Goal: Information Seeking & Learning: Learn about a topic

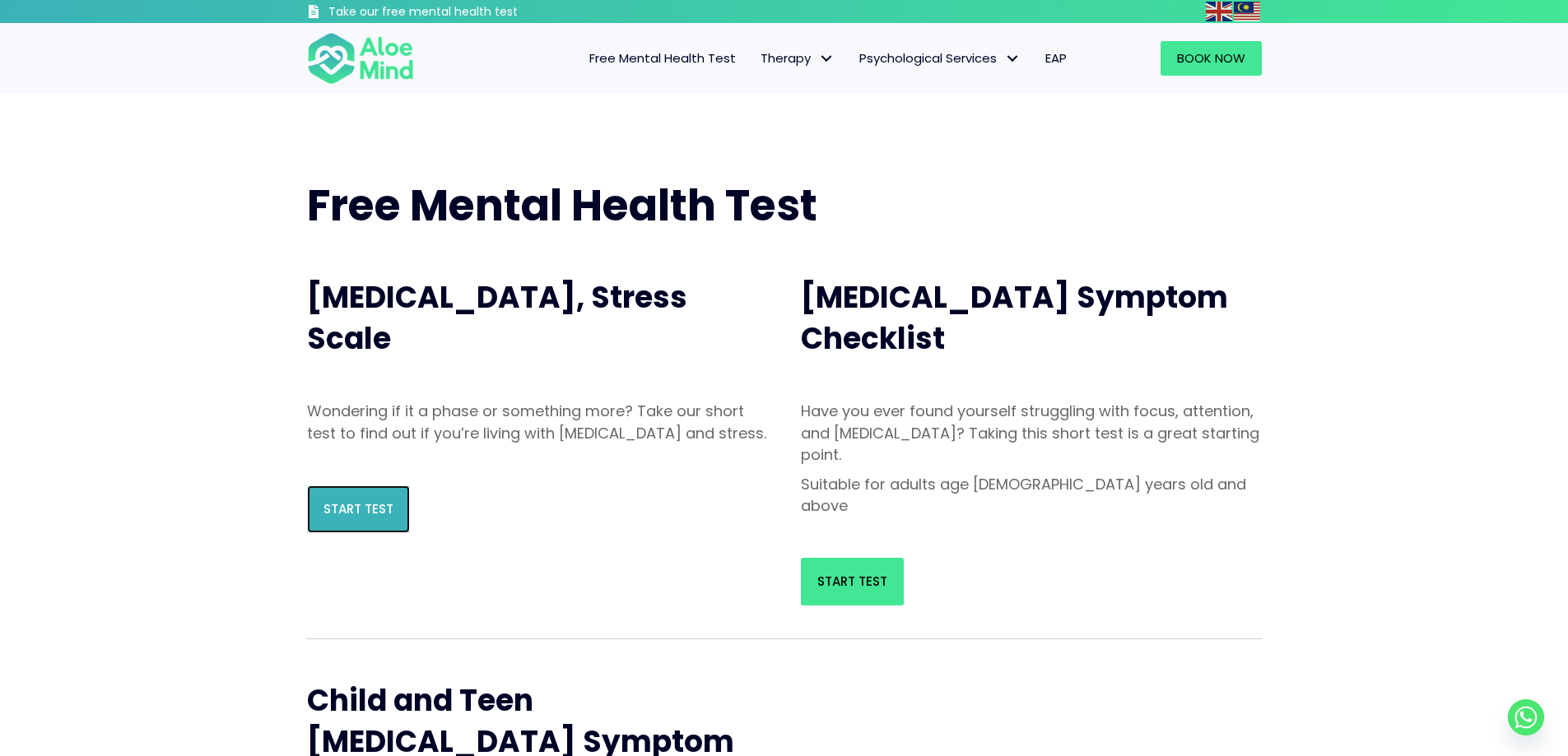
click at [361, 518] on span "Start Test" at bounding box center [359, 509] width 70 height 18
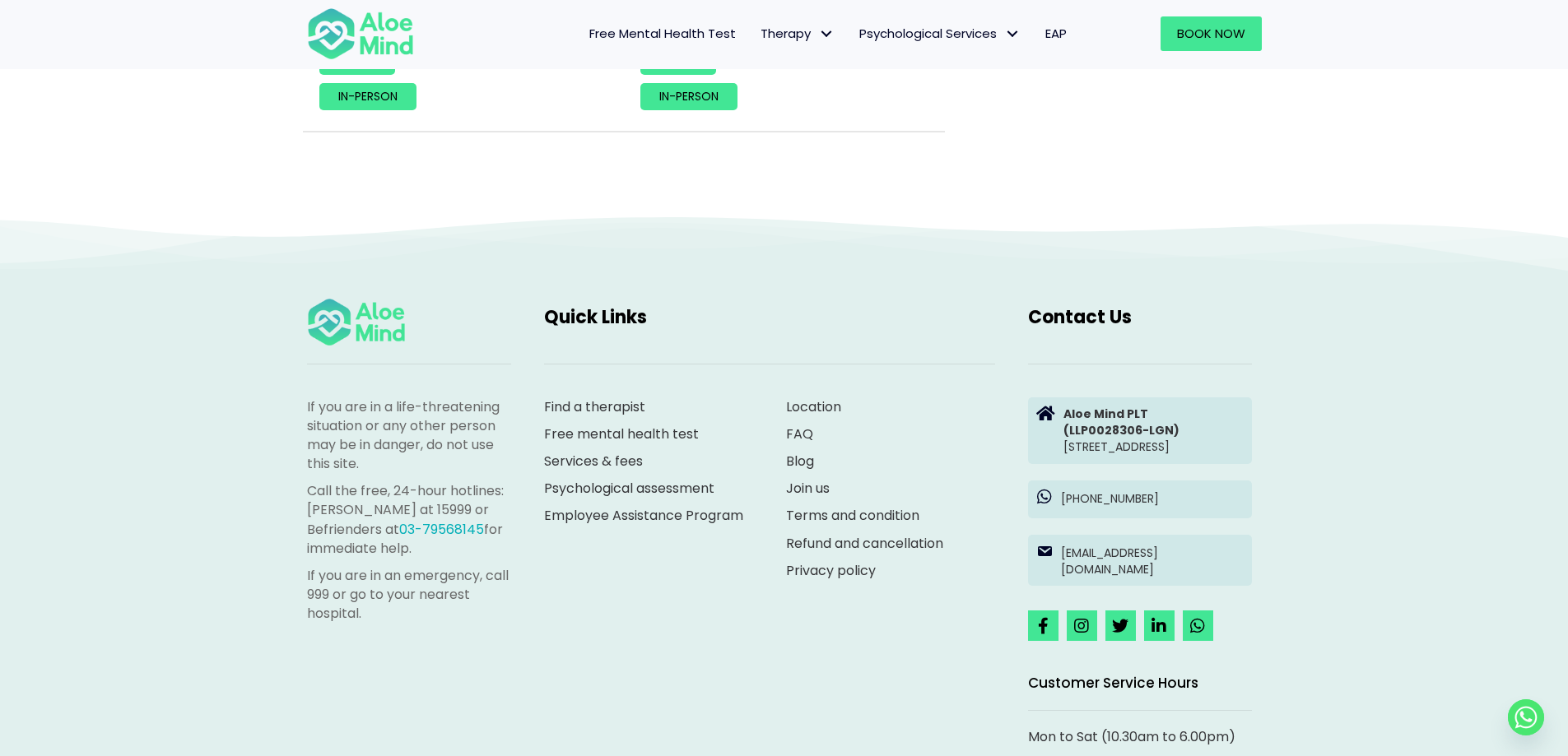
scroll to position [7675, 0]
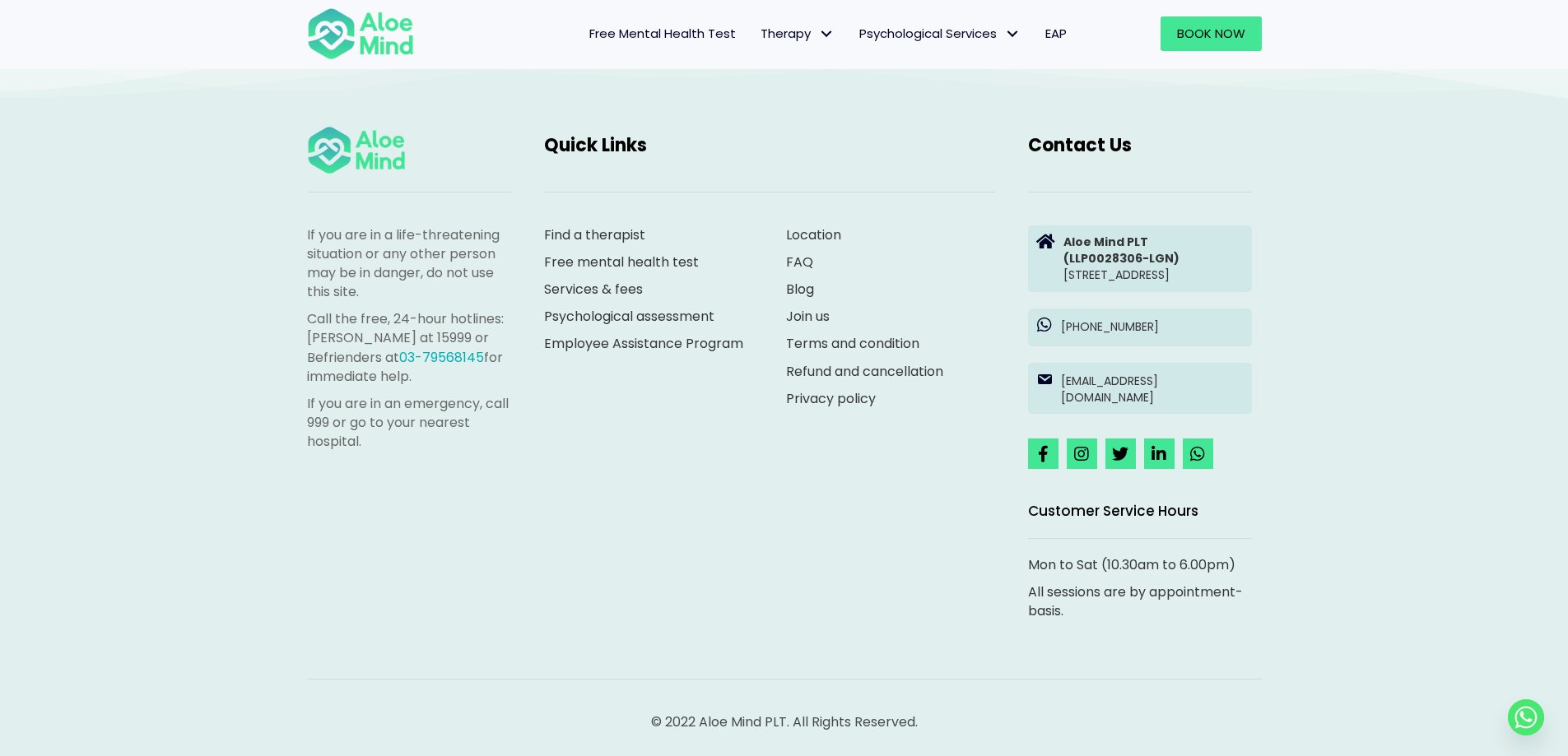
click at [1443, 447] on div "If you are in a life-threatening situation or any other person may be in danger…" at bounding box center [784, 399] width 1568 height 713
drag, startPoint x: 1222, startPoint y: 454, endPoint x: 1250, endPoint y: 493, distance: 48.0
click at [1220, 456] on div at bounding box center [1141, 454] width 224 height 31
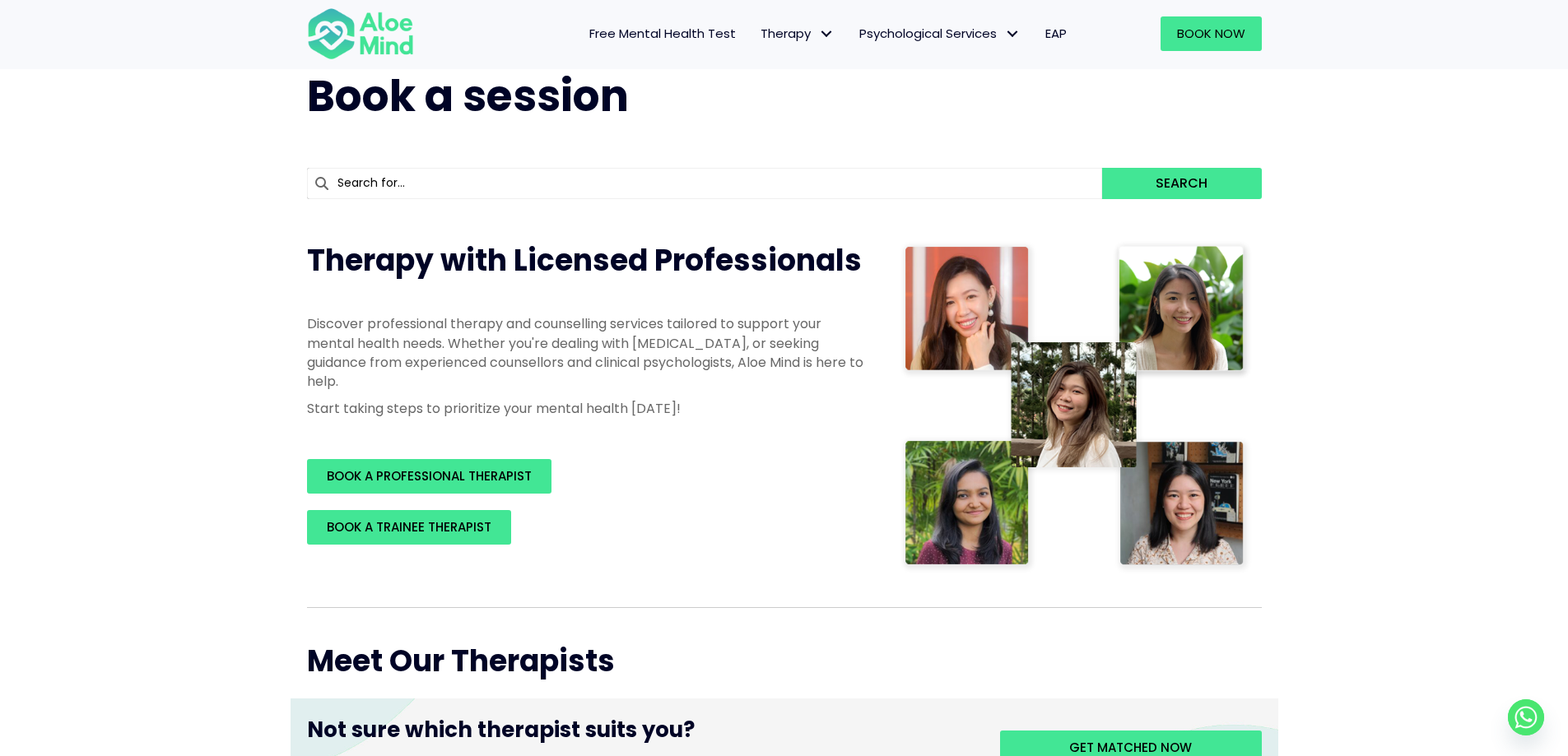
scroll to position [0, 0]
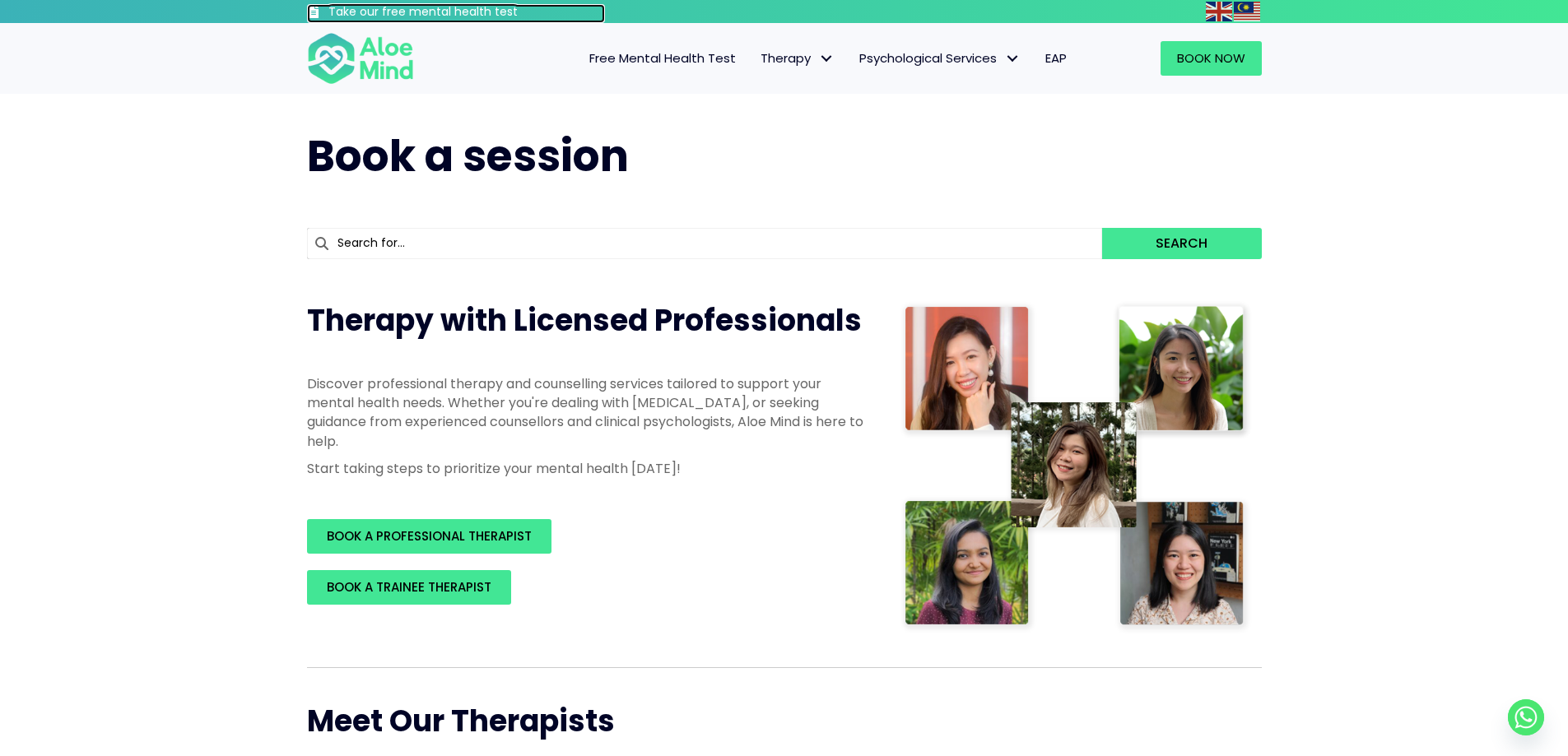
click at [350, 9] on h3 "Take our free mental health test" at bounding box center [466, 12] width 277 height 17
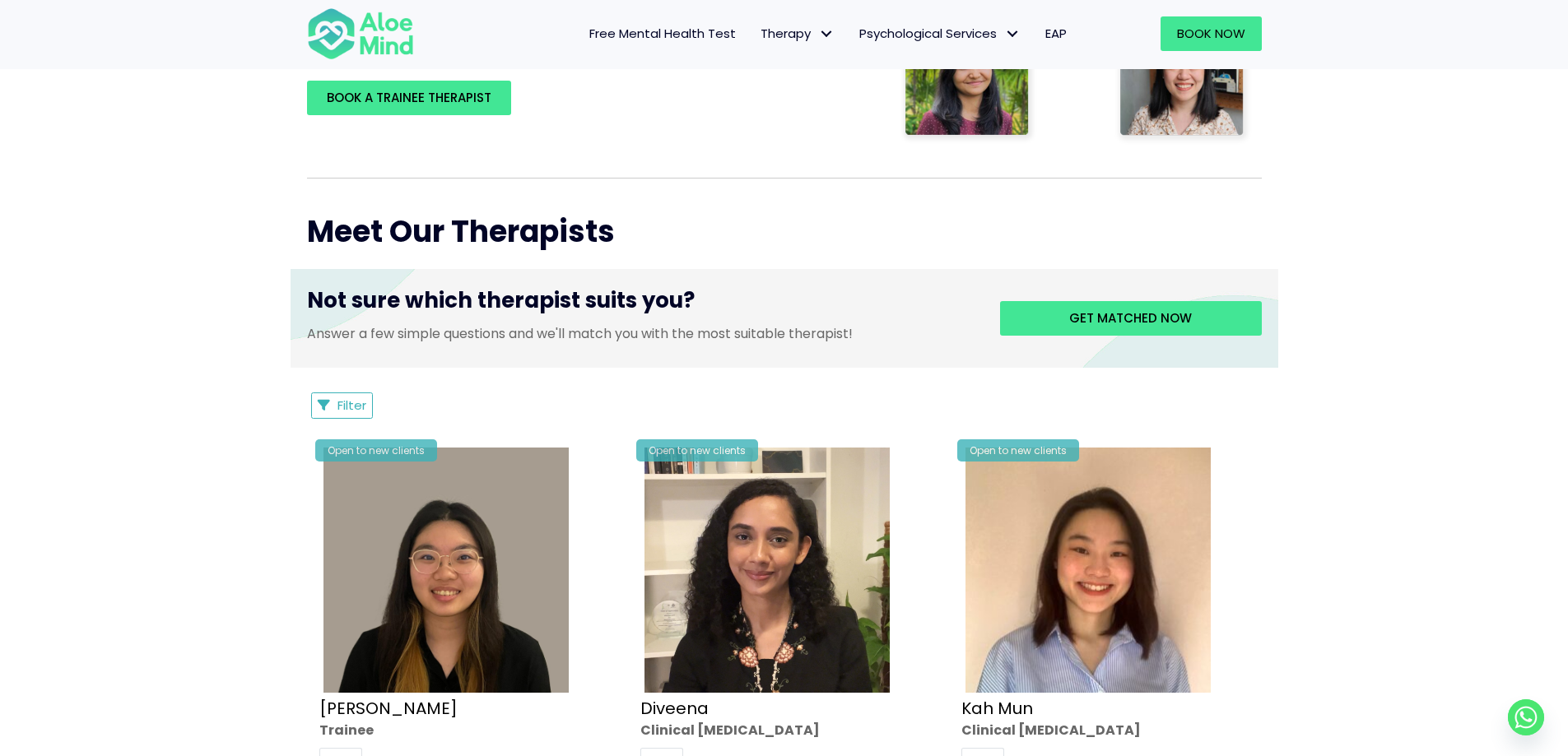
scroll to position [494, 0]
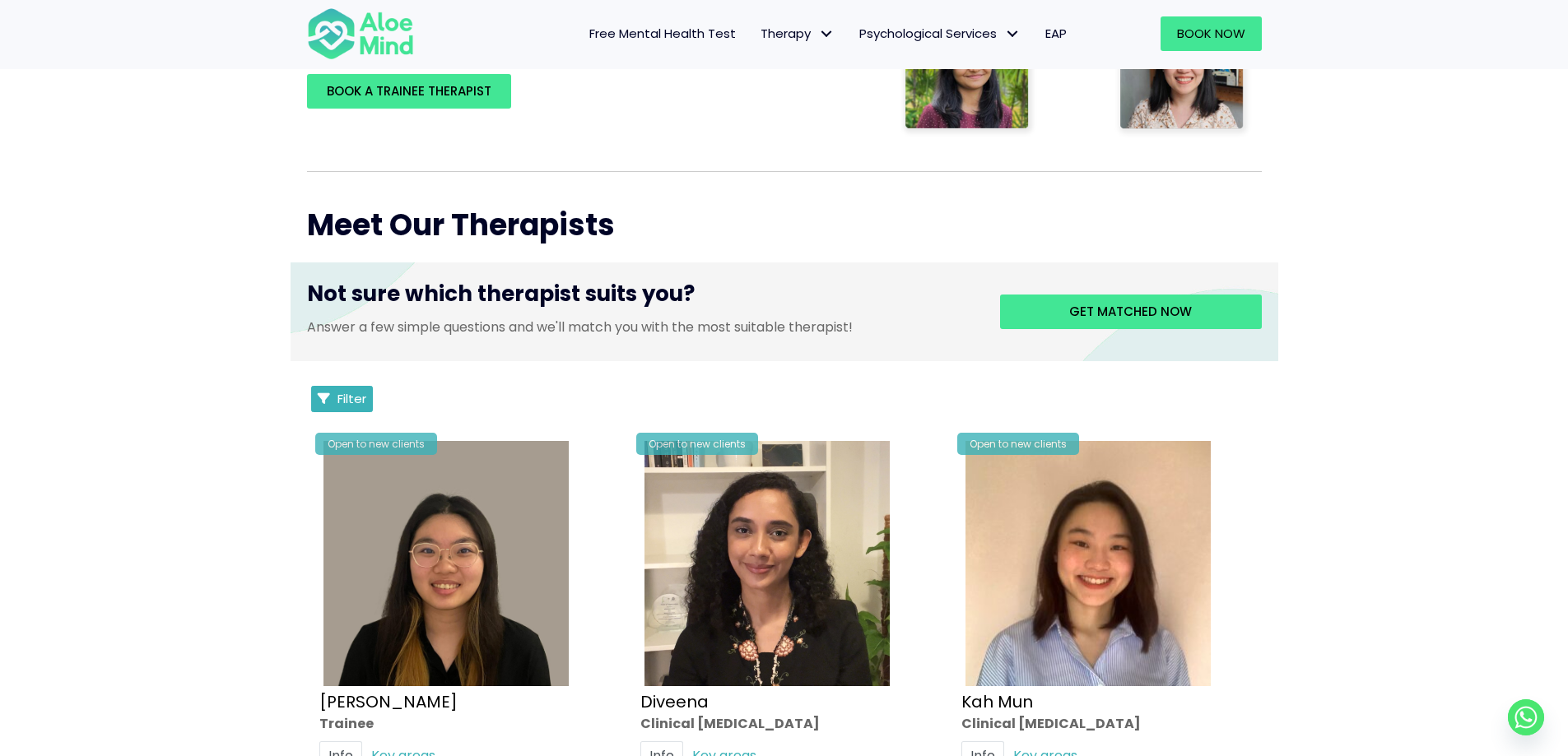
click at [365, 410] on button "Filter" at bounding box center [343, 399] width 63 height 26
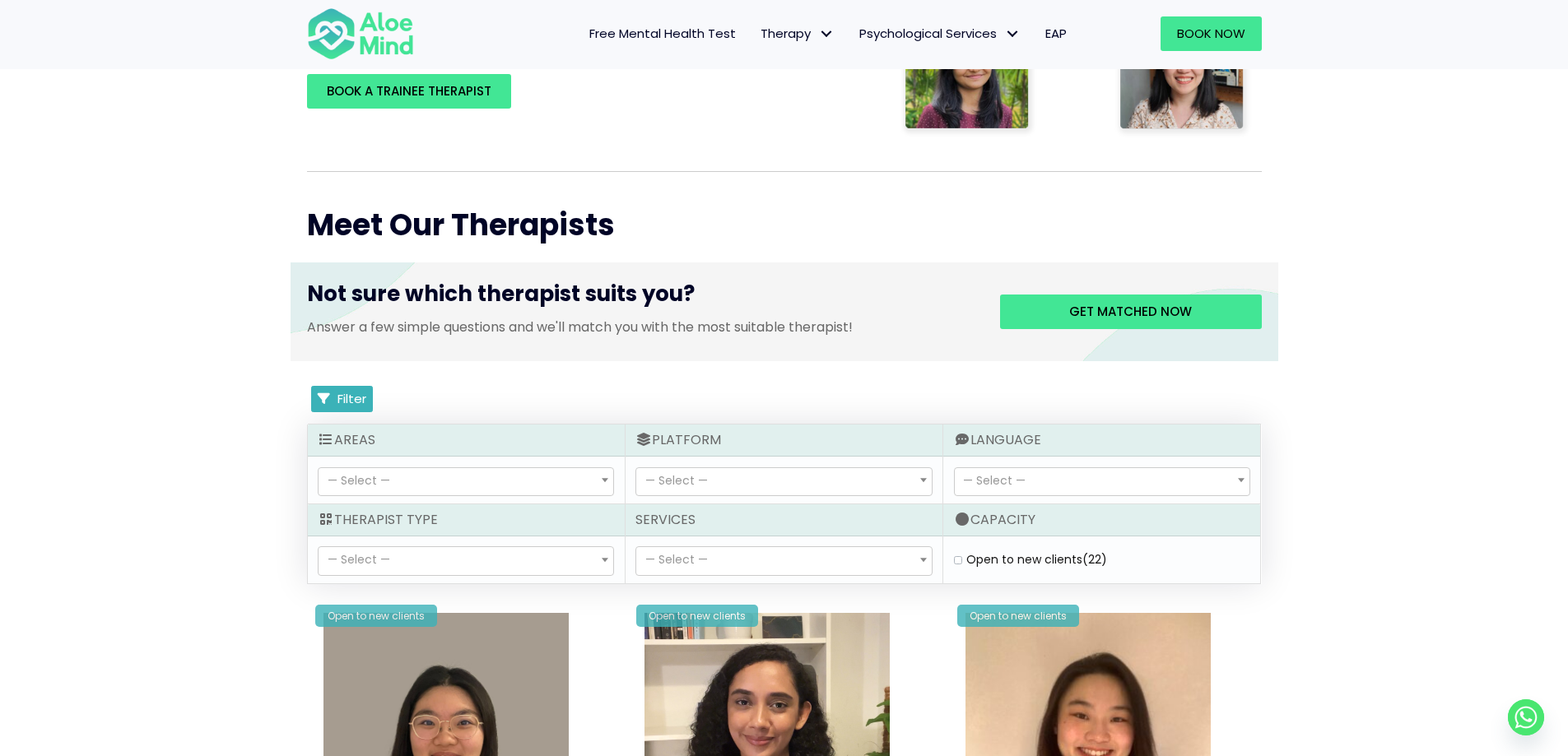
click at [365, 410] on button "Filter" at bounding box center [343, 399] width 63 height 26
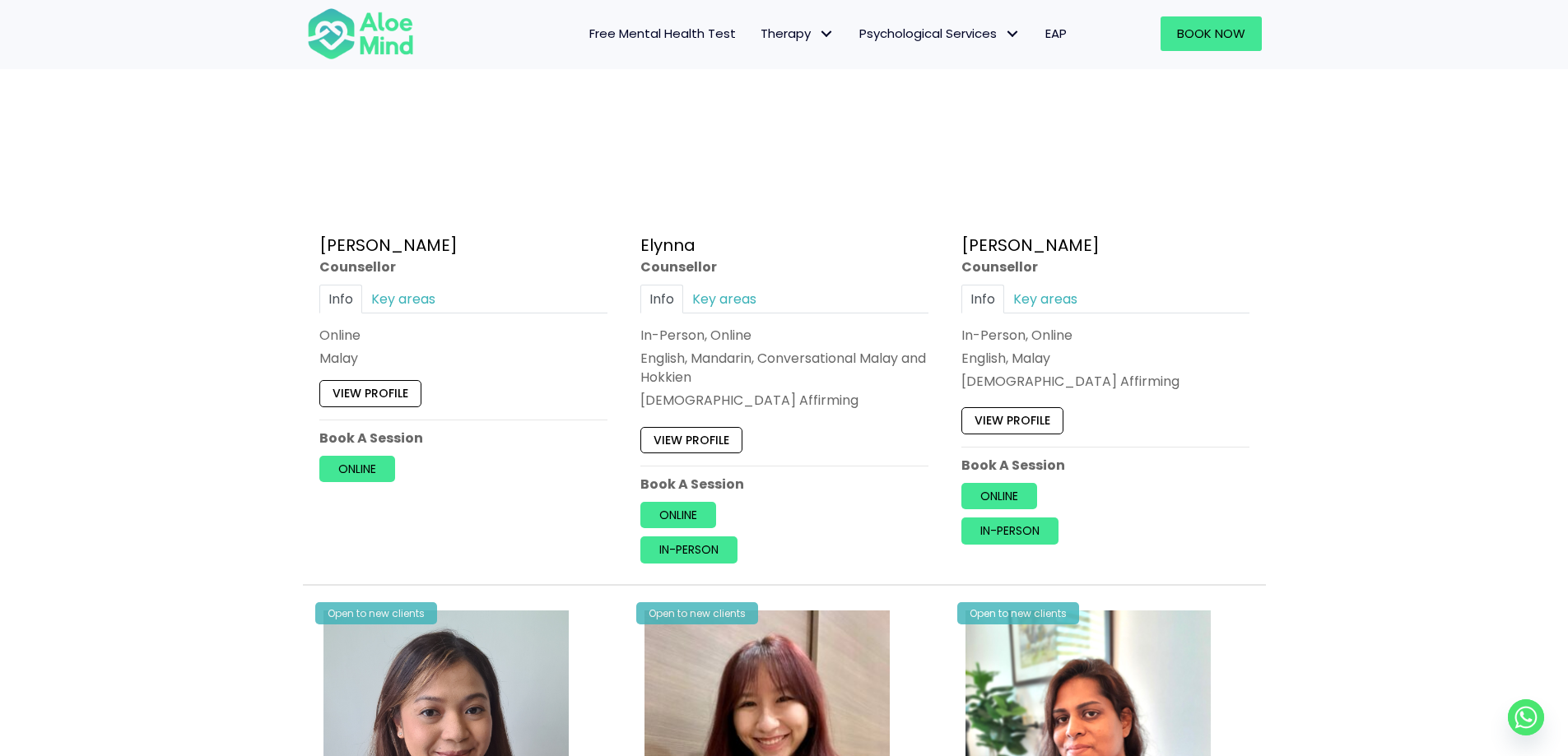
scroll to position [1646, 0]
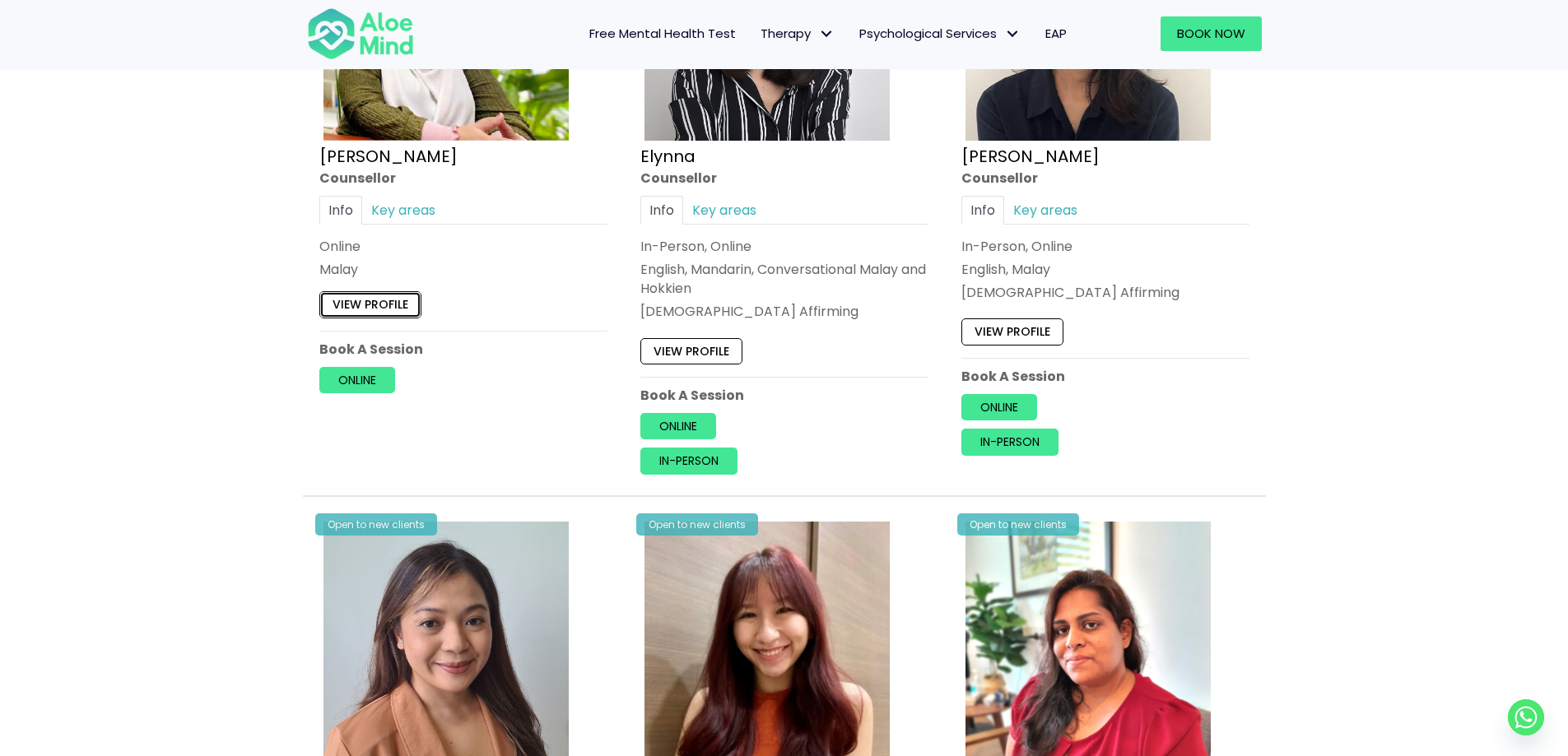
click at [370, 308] on link "View profile" at bounding box center [371, 305] width 102 height 26
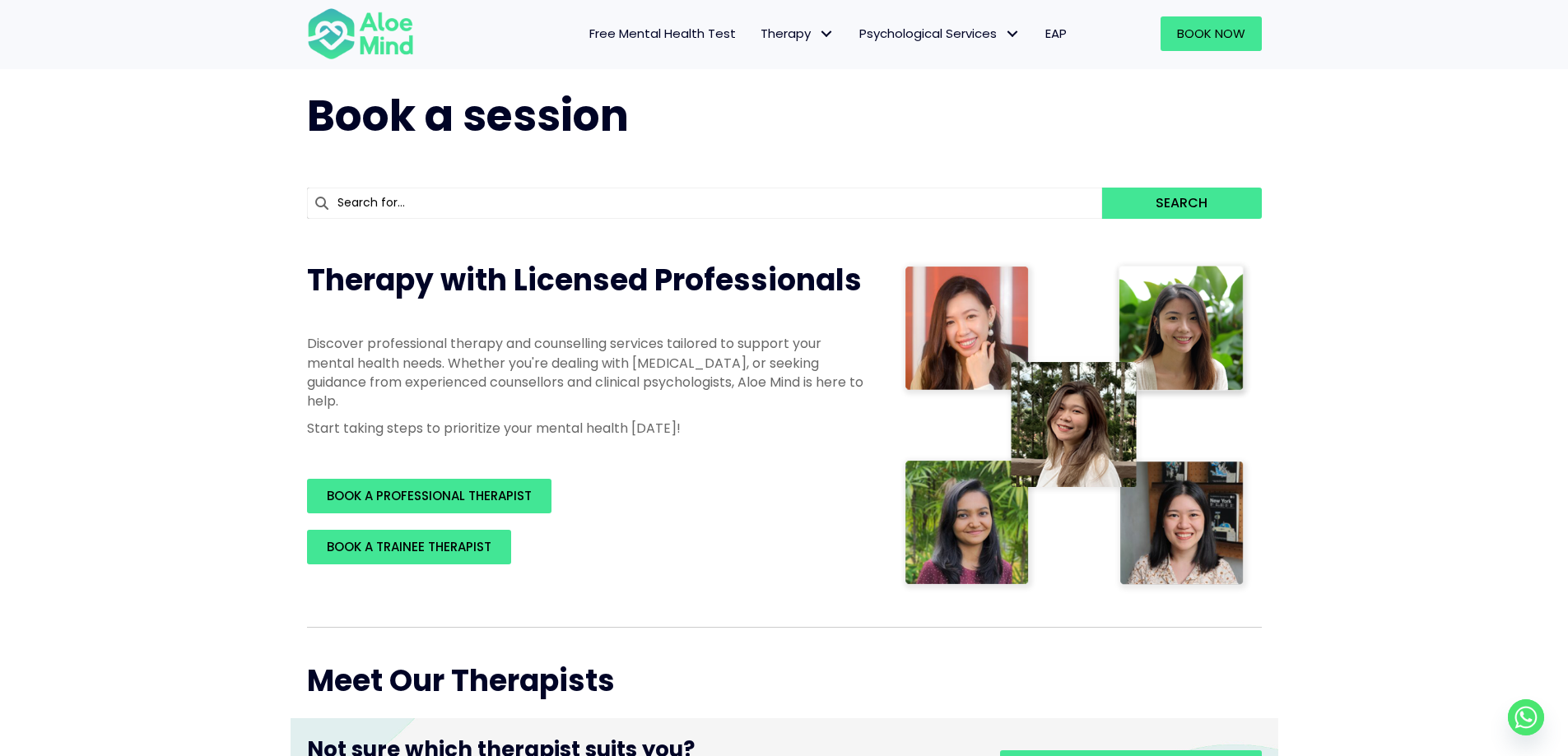
scroll to position [0, 0]
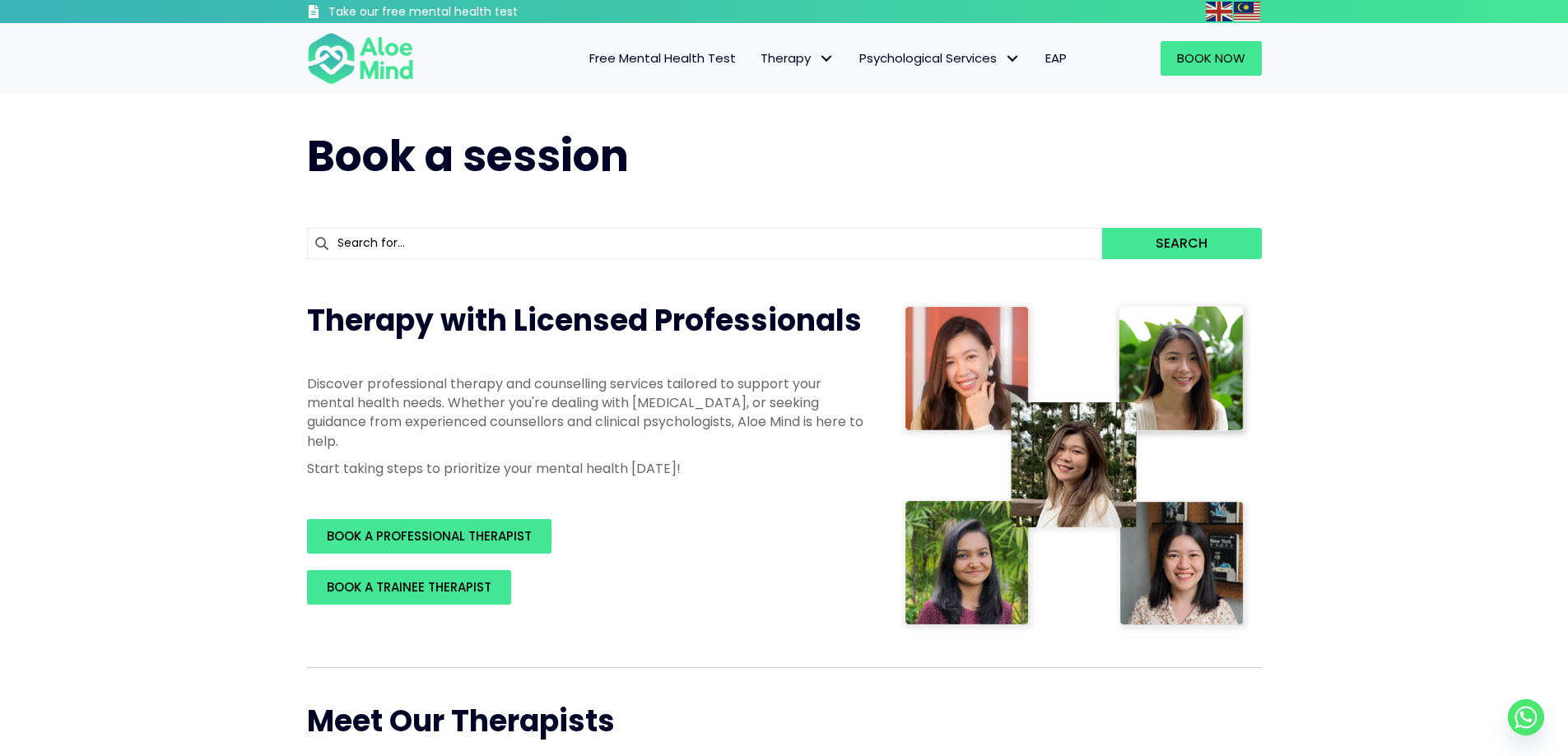
click at [602, 241] on input "text" at bounding box center [704, 244] width 796 height 32
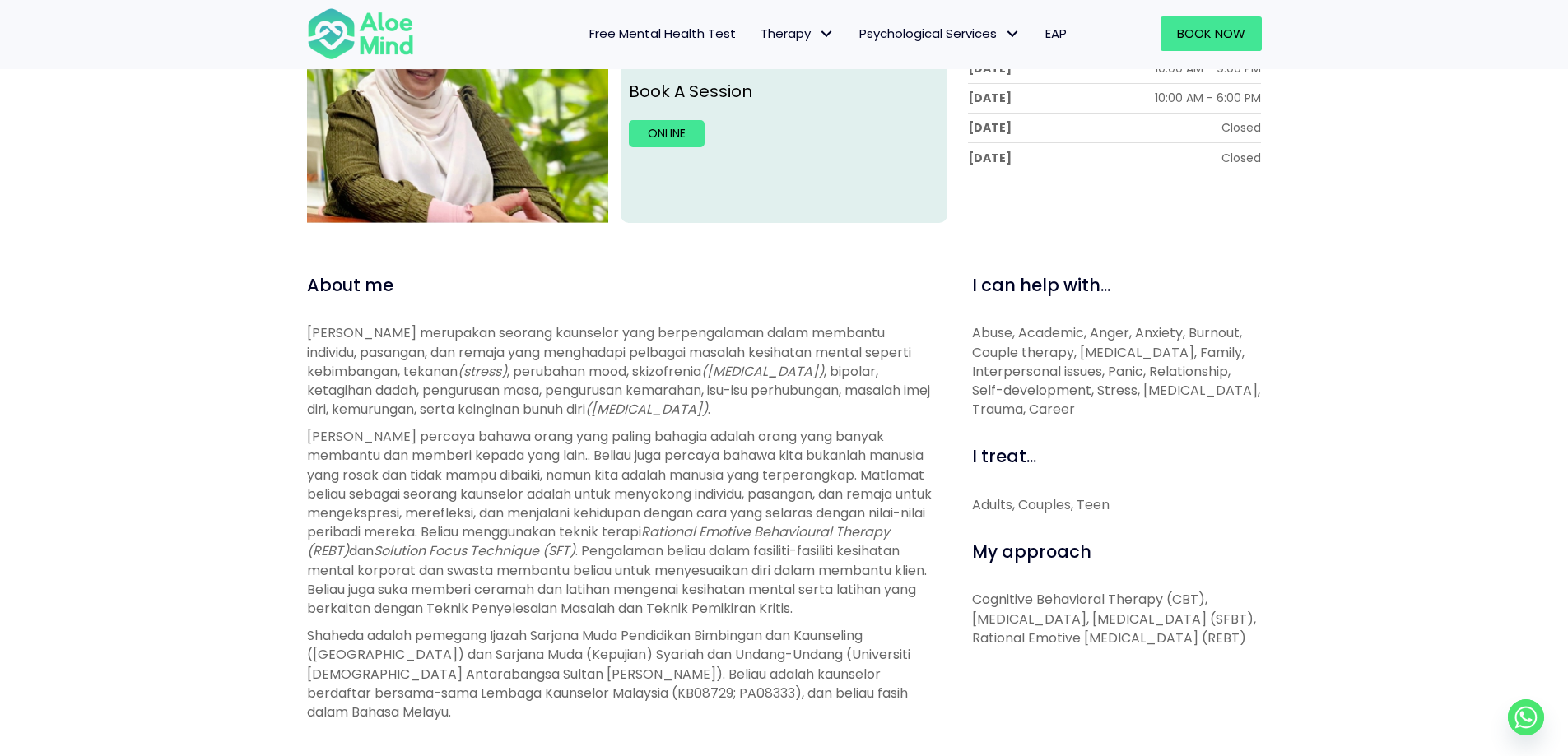
scroll to position [659, 0]
